Goal: Subscribe to service/newsletter

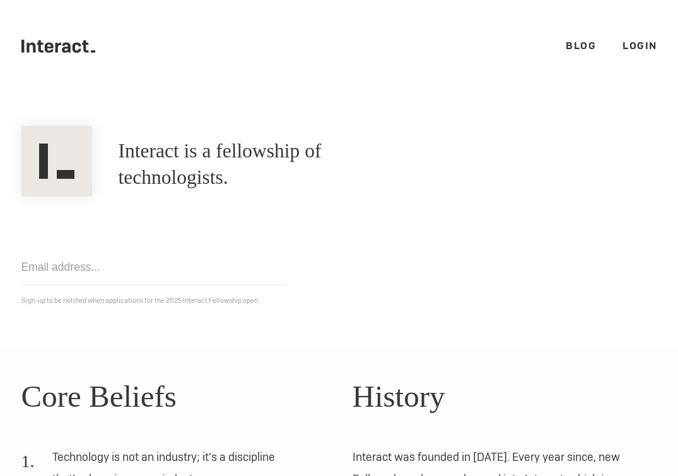
click at [133, 263] on input "email" at bounding box center [153, 268] width 265 height 36
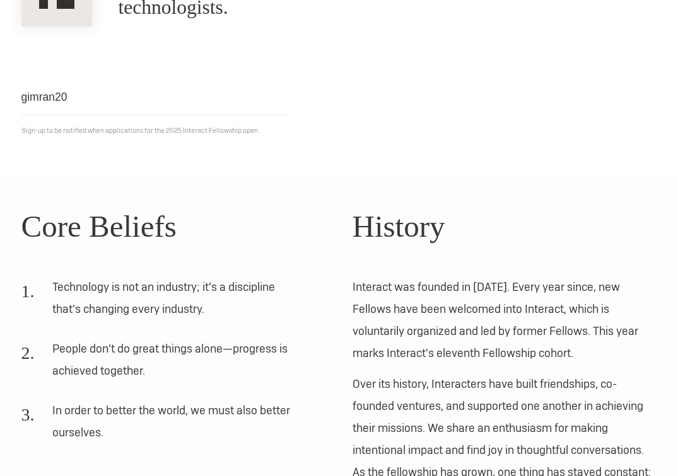
scroll to position [126, 0]
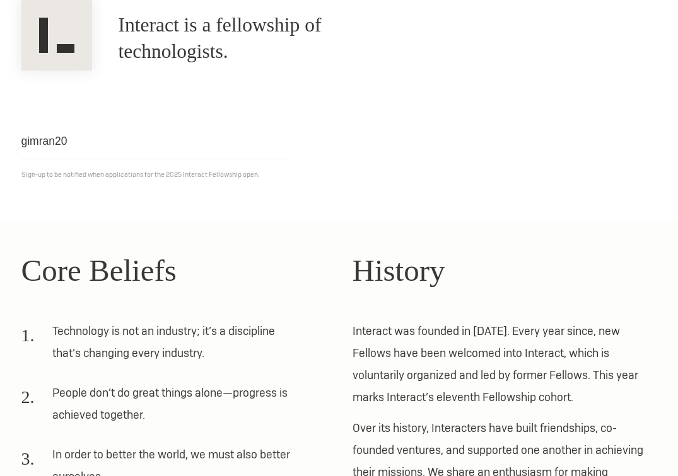
click at [141, 139] on input "gimran20" at bounding box center [153, 142] width 265 height 36
type input "gimran2016@gmail.com"
click input "Get notified" at bounding box center [0, 0] width 0 height 0
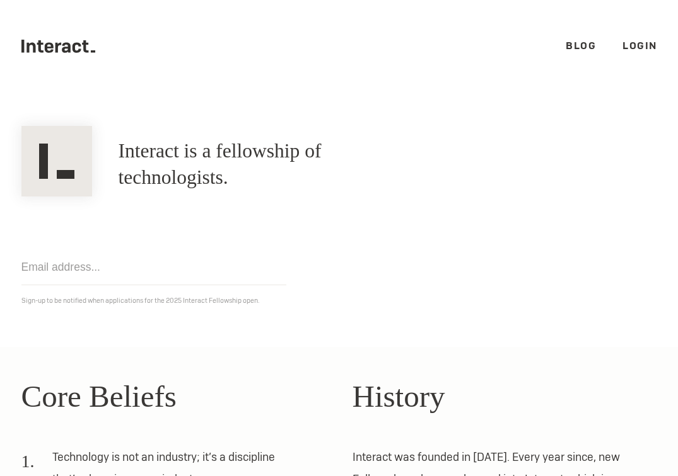
click at [587, 38] on ul ".cls-1{fill:#33312f;} interact-brand-logotype-black Blog Login" at bounding box center [338, 46] width 635 height 93
click at [584, 42] on link "Blog" at bounding box center [580, 45] width 30 height 13
